Goal: Task Accomplishment & Management: Complete application form

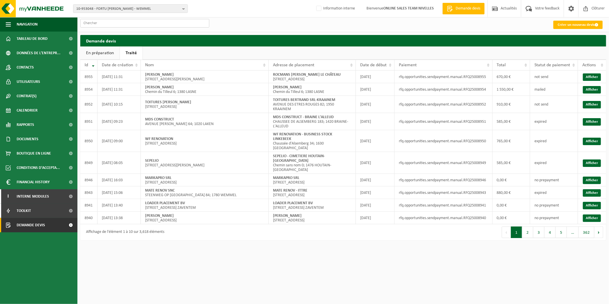
click at [122, 24] on input "text" at bounding box center [144, 23] width 129 height 9
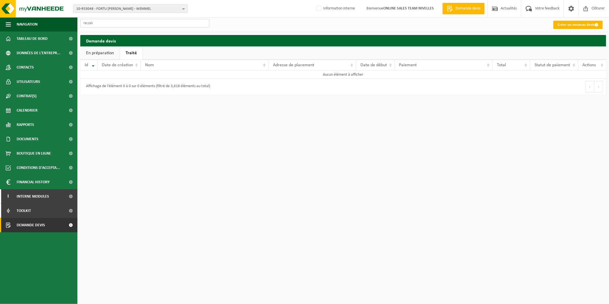
type input "raczak"
click at [567, 22] on link "Créer un nouveau devis" at bounding box center [577, 25] width 49 height 8
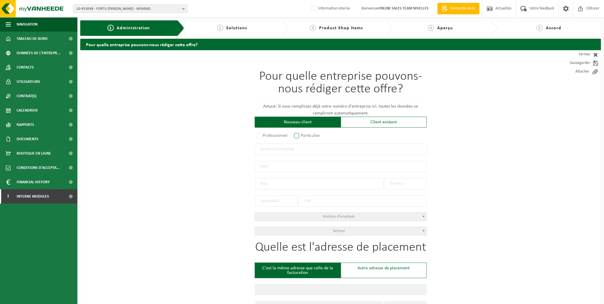
click at [305, 135] on label "Particulier" at bounding box center [307, 136] width 29 height 8
click at [305, 135] on input "Particulier" at bounding box center [304, 136] width 4 height 4
radio input "true"
select select "P"
select select "1707"
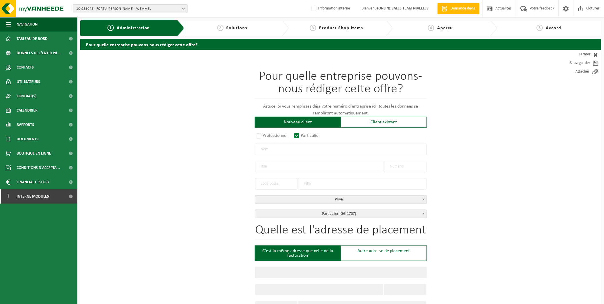
click at [284, 152] on input "text" at bounding box center [341, 149] width 172 height 11
type input "Raczak Michael"
click at [273, 165] on input "text" at bounding box center [319, 166] width 128 height 11
drag, startPoint x: 272, startPoint y: 151, endPoint x: 245, endPoint y: 148, distance: 27.0
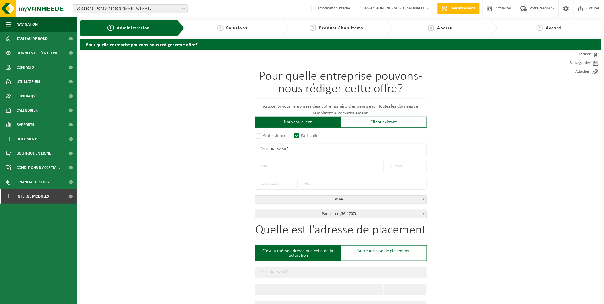
click at [245, 148] on div "Pour quelle entreprise pouvons-nous rédiger cette offre? Astuce: Si vous rempli…" at bounding box center [340, 303] width 521 height 506
click at [282, 164] on input "text" at bounding box center [319, 166] width 128 height 11
type input "Wijngaardstraat"
type input "12"
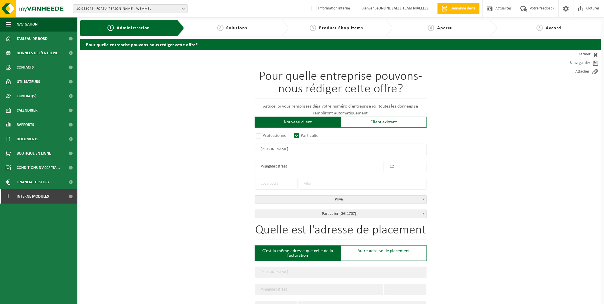
type input "12"
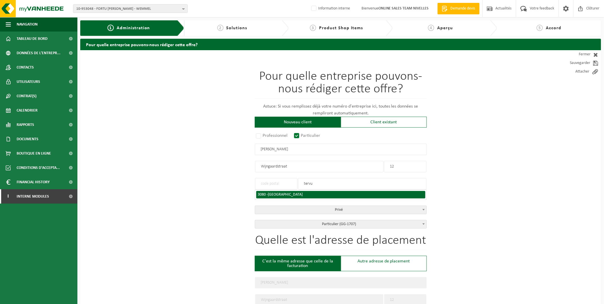
type input "tervu"
click at [276, 193] on span "TERVUREN" at bounding box center [285, 194] width 35 height 4
type input "3080"
type input "TERVUREN"
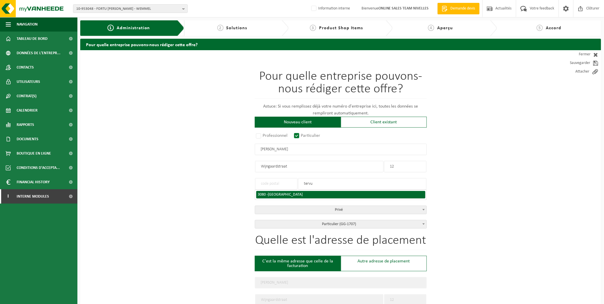
type input "3080"
type input "TERVUREN"
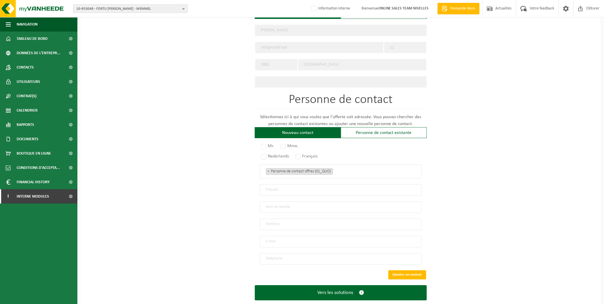
scroll to position [252, 0]
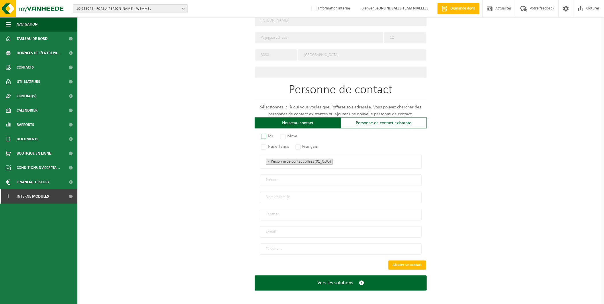
click at [261, 132] on label "Mr." at bounding box center [268, 136] width 16 height 8
radio input "true"
click at [301, 146] on label "Français" at bounding box center [306, 147] width 25 height 8
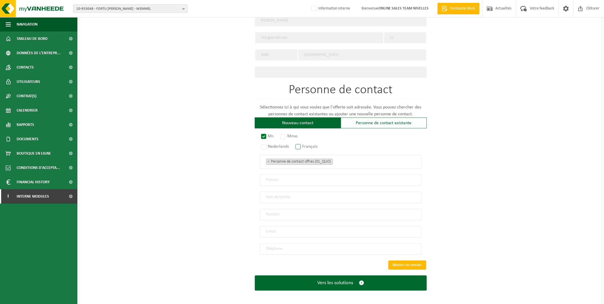
radio input "true"
click at [276, 179] on input "text" at bounding box center [341, 179] width 162 height 11
type input "Michael"
click at [270, 194] on input "Rcazak" at bounding box center [341, 197] width 162 height 11
type input "Raczak"
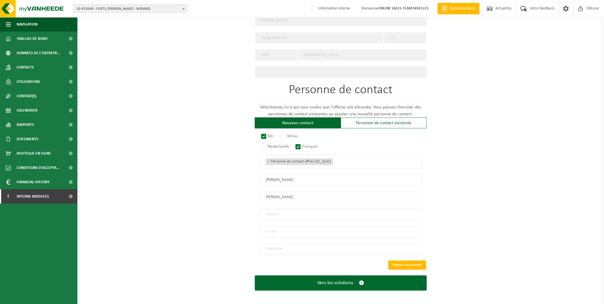
click at [285, 211] on input "text" at bounding box center [341, 214] width 162 height 11
type input "Particulier"
click at [286, 231] on input "email" at bounding box center [341, 231] width 162 height 11
click at [286, 229] on input "email" at bounding box center [341, 231] width 162 height 11
click at [267, 228] on input "email" at bounding box center [341, 231] width 162 height 11
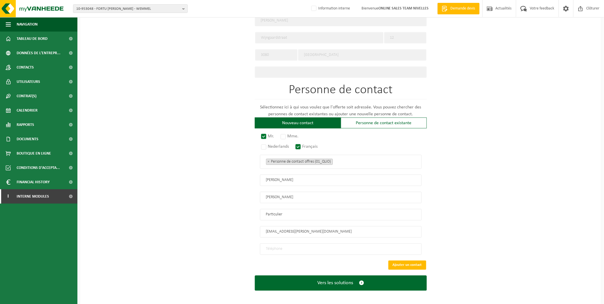
type input "raczak.michael@outlook.com"
click at [288, 244] on input "tel" at bounding box center [341, 248] width 162 height 11
drag, startPoint x: 275, startPoint y: 246, endPoint x: 254, endPoint y: 249, distance: 21.8
click at [254, 249] on div "Pour quelle entreprise pouvons-nous rédiger cette offre? Astuce: Si vous rempli…" at bounding box center [340, 52] width 521 height 506
type input "+32 470 54 15 31"
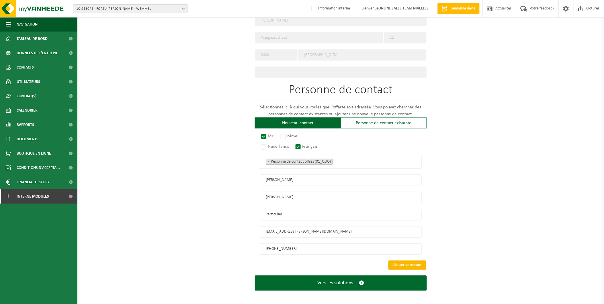
click at [412, 260] on button "Ajouter un contact" at bounding box center [407, 264] width 38 height 9
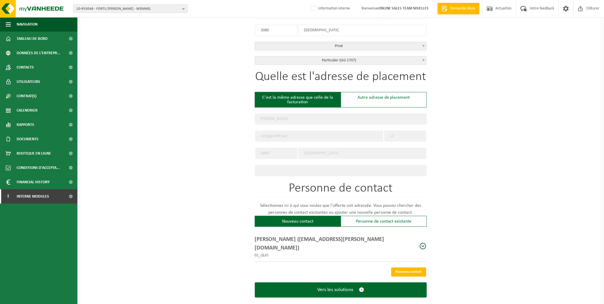
scroll to position [154, 0]
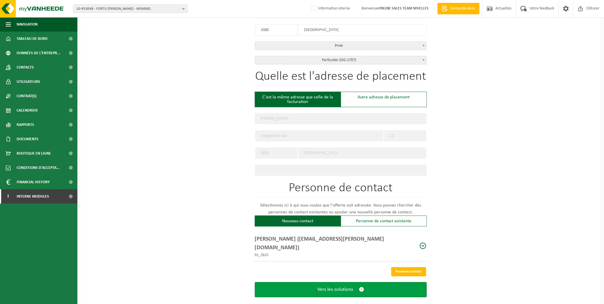
click at [357, 282] on button "Vers les solutions" at bounding box center [341, 289] width 172 height 15
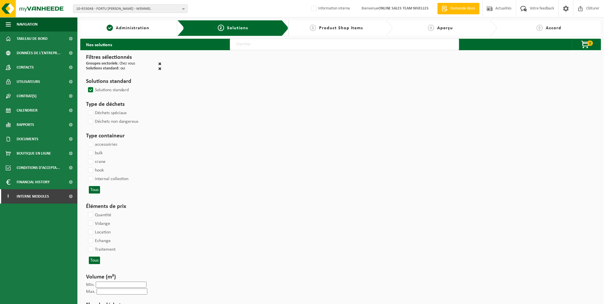
click at [244, 48] on input "text" at bounding box center [344, 44] width 229 height 11
type input "000291"
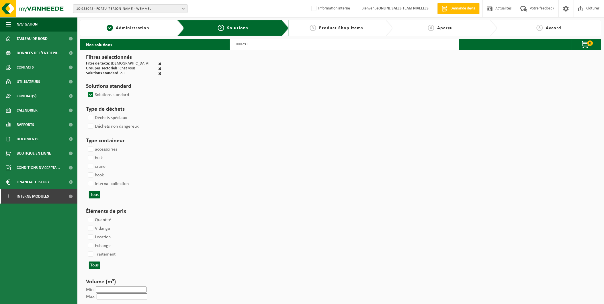
select select
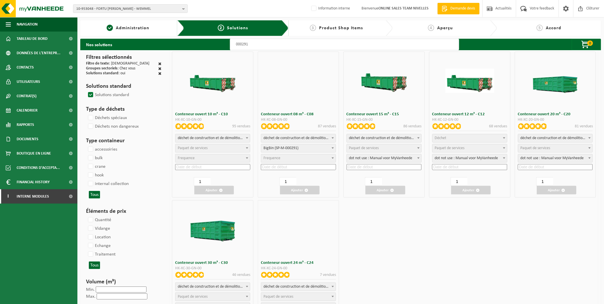
select select
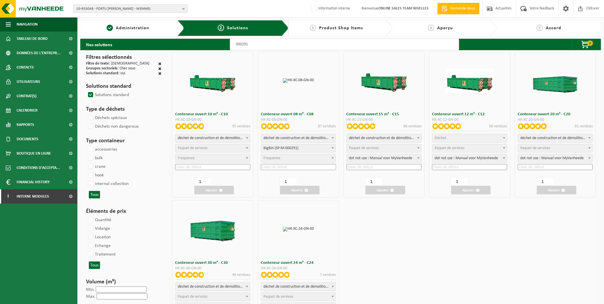
select select "197"
select select
select select "25"
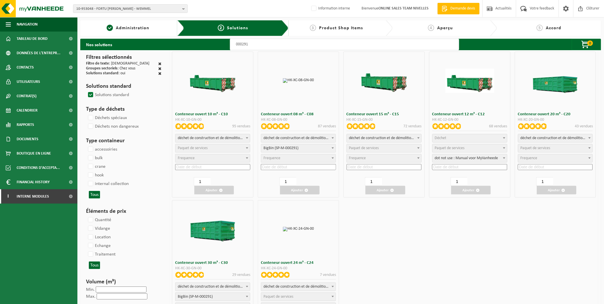
select select "197"
select select "25"
click at [459, 138] on span "Déchet" at bounding box center [469, 138] width 74 height 8
select select "31"
select select
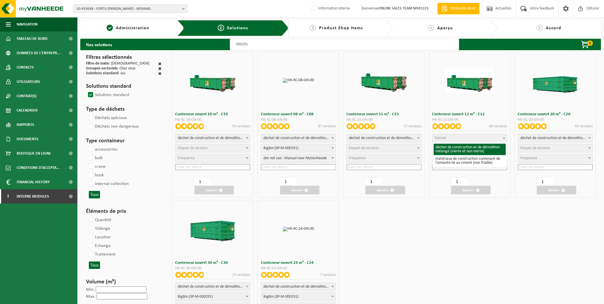
select select
click at [456, 149] on span "Paquet de services" at bounding box center [450, 148] width 30 height 4
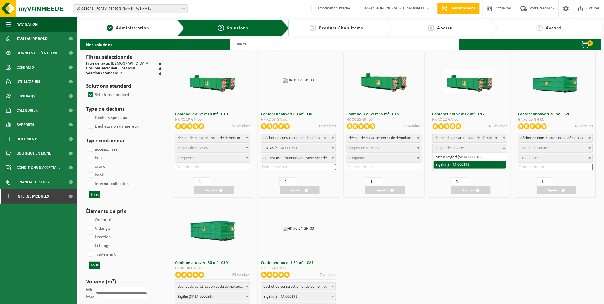
select select "197"
select select "25"
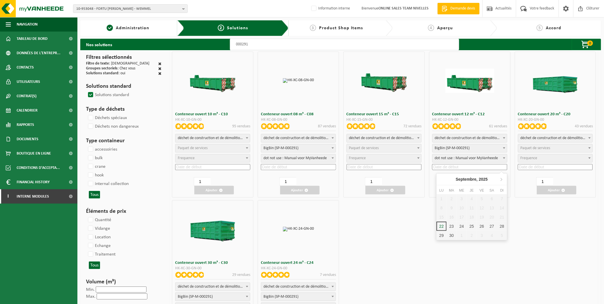
click at [454, 167] on input at bounding box center [469, 167] width 75 height 6
click at [442, 238] on div "29" at bounding box center [441, 235] width 10 height 9
type input "2025-09-29"
click at [464, 190] on button "Ajouter" at bounding box center [471, 190] width 40 height 9
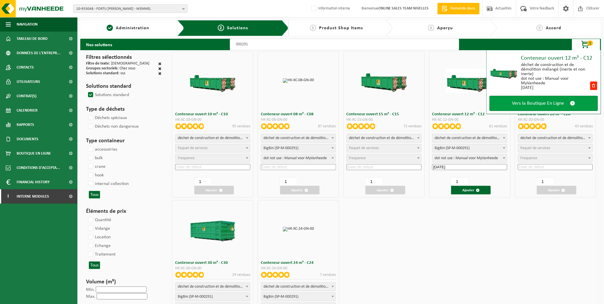
click at [520, 99] on link "Vers la Boutique En Ligne" at bounding box center [543, 103] width 108 height 15
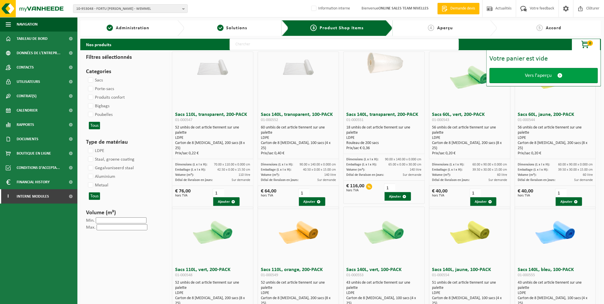
click at [517, 79] on link "Vers l'aperçu" at bounding box center [543, 75] width 108 height 15
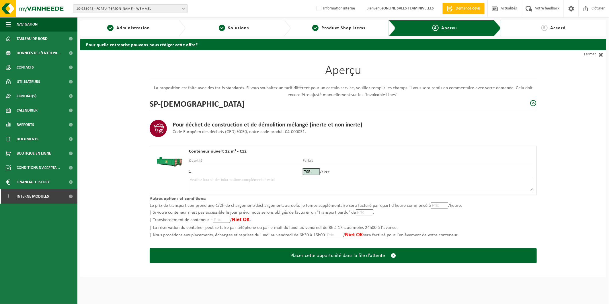
click at [220, 179] on textarea at bounding box center [361, 183] width 344 height 14
click at [219, 180] on textarea "Placement 29/09 - Pick-up 29/09" at bounding box center [361, 183] width 344 height 14
click at [261, 178] on textarea "Placement 29/09 matinée - Pick-up 29/09" at bounding box center [361, 183] width 344 height 14
click at [573, 171] on div "Aperçu La proposition est faite avec des tarifs standards. Si vous souhaitez un…" at bounding box center [342, 163] width 525 height 227
click at [290, 180] on textarea "Placement 29/09 matinée - Pick-up 29/09 fin de journée -" at bounding box center [361, 183] width 344 height 14
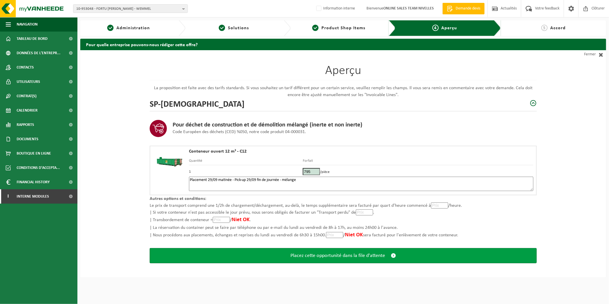
type textarea "Placement 29/09 matinée - Pick-up 29/09 fin de journée - mélange"
click at [338, 256] on span "Placez cette opportunité dans la file d'attente" at bounding box center [337, 255] width 95 height 6
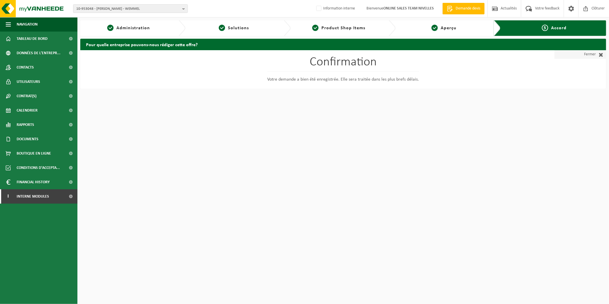
click at [589, 56] on link "Fermer" at bounding box center [580, 54] width 52 height 9
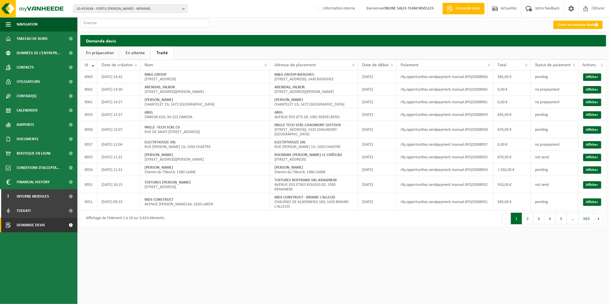
click at [137, 51] on link "En attente" at bounding box center [135, 52] width 31 height 13
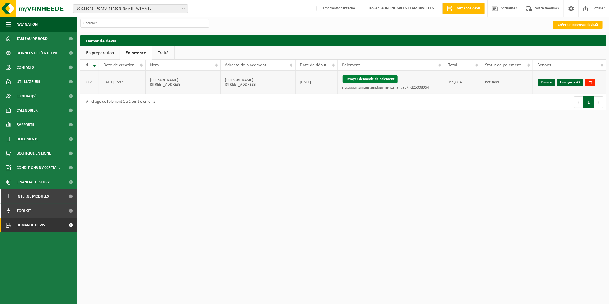
click at [379, 77] on button "Envoyer demande de paiement" at bounding box center [369, 78] width 55 height 7
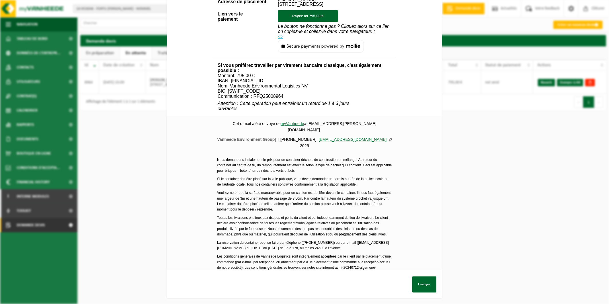
scroll to position [173, 0]
click at [427, 276] on button "Envoyer" at bounding box center [424, 284] width 24 height 16
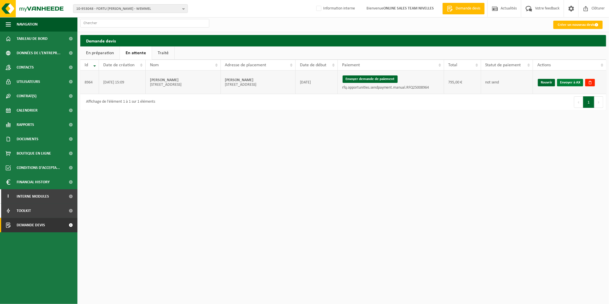
click at [566, 82] on link "Envoyer à AX" at bounding box center [570, 82] width 26 height 7
